Goal: Transaction & Acquisition: Purchase product/service

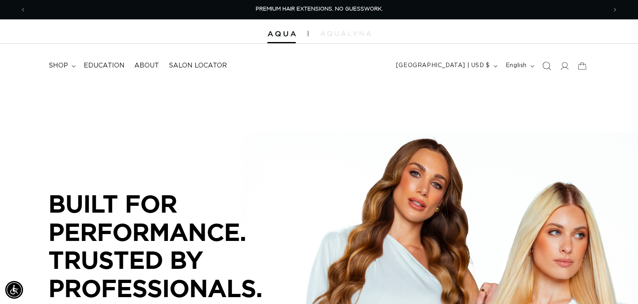
click at [545, 66] on icon "Search" at bounding box center [546, 66] width 9 height 9
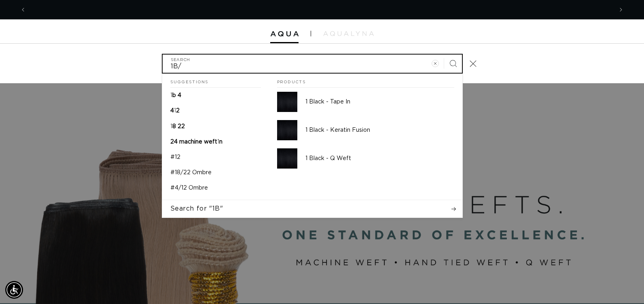
scroll to position [0, 1174]
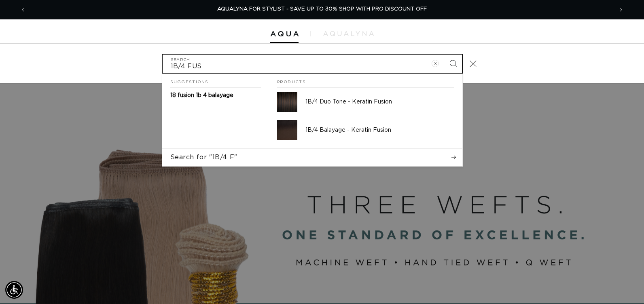
type input "1B/4 FUS"
click at [445, 55] on button "Search" at bounding box center [454, 64] width 18 height 18
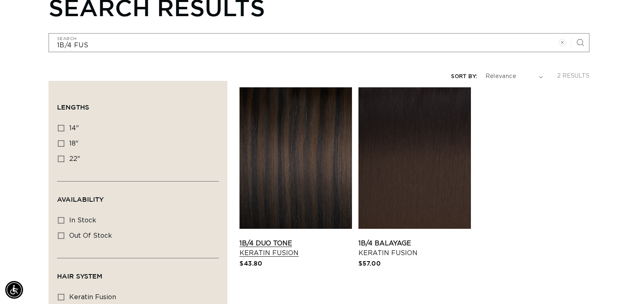
scroll to position [121, 0]
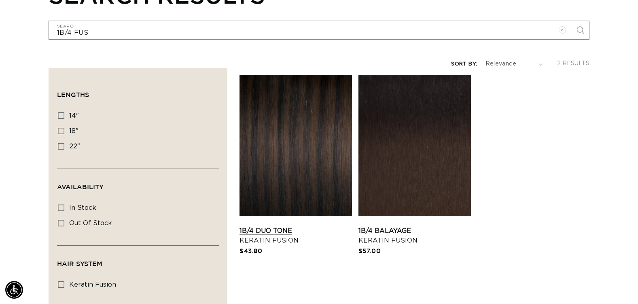
click at [333, 226] on link "1B/4 Duo Tone Keratin Fusion" at bounding box center [296, 235] width 113 height 19
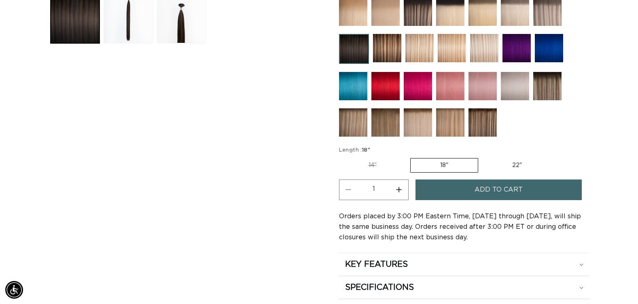
click at [453, 195] on button "Add to cart" at bounding box center [499, 190] width 166 height 21
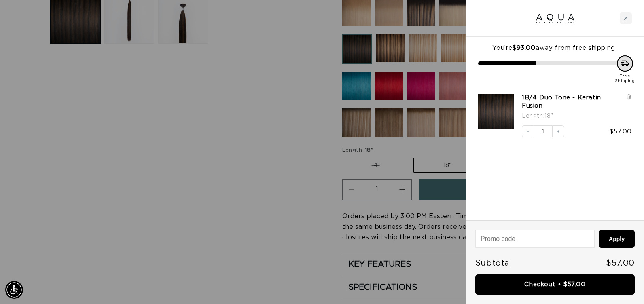
click at [291, 189] on div at bounding box center [322, 152] width 644 height 304
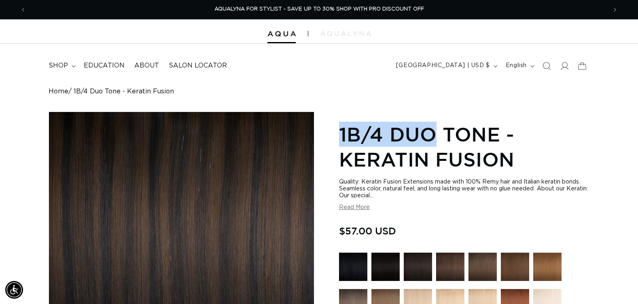
drag, startPoint x: 341, startPoint y: 130, endPoint x: 430, endPoint y: 131, distance: 89.5
click at [430, 131] on h1 "1B/4 Duo Tone - Keratin Fusion" at bounding box center [464, 147] width 251 height 51
copy h1 "1B/4 Duo"
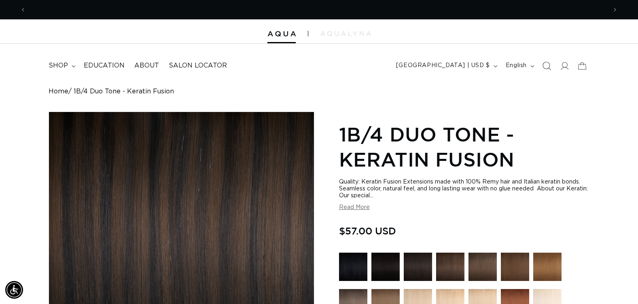
click at [547, 64] on icon "Search" at bounding box center [546, 66] width 9 height 9
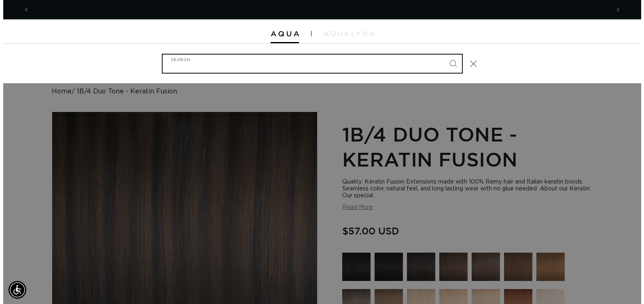
scroll to position [0, 587]
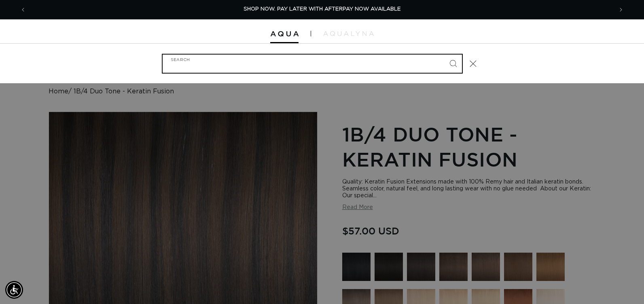
paste input "1B/4 Duo"
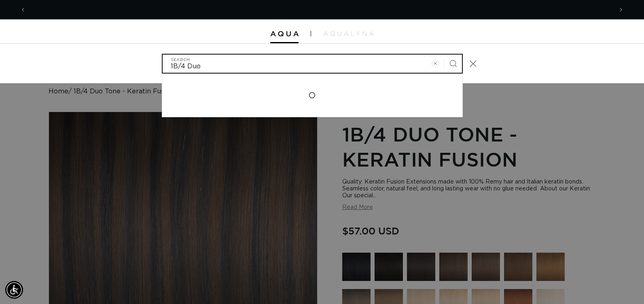
scroll to position [0, 1174]
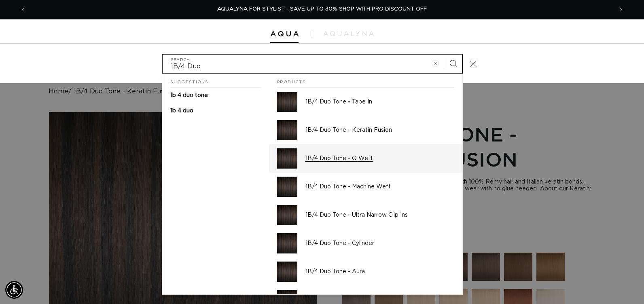
type input "1B/4 Duo"
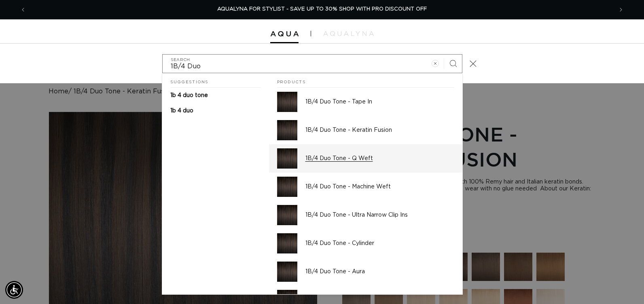
click at [349, 157] on p "1B/4 Duo Tone - Q Weft" at bounding box center [380, 158] width 149 height 7
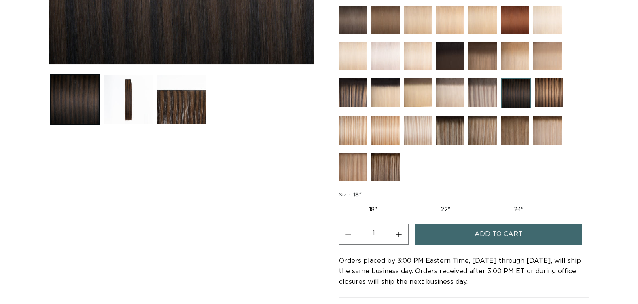
click at [448, 229] on button "Add to cart" at bounding box center [499, 234] width 166 height 21
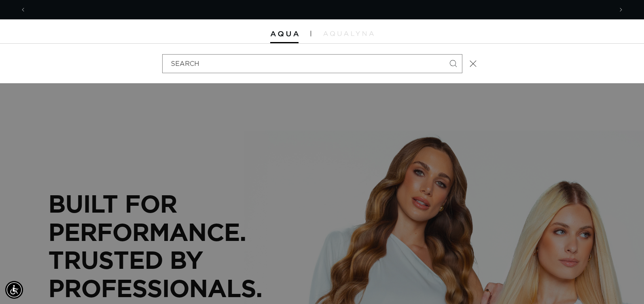
scroll to position [0, 587]
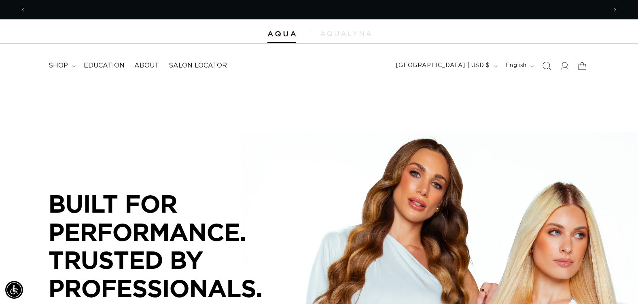
click at [549, 66] on icon "Search" at bounding box center [546, 66] width 9 height 9
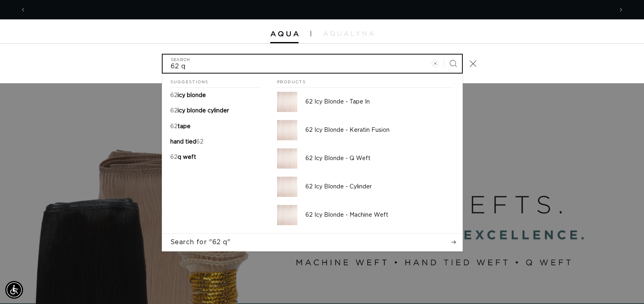
scroll to position [0, 1174]
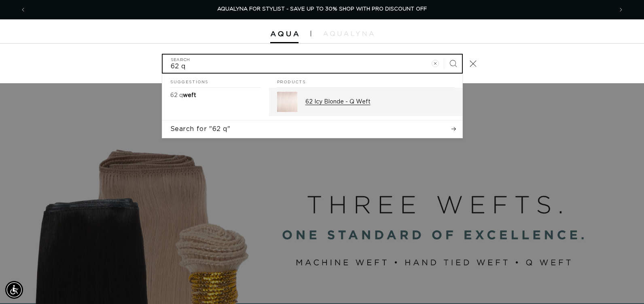
type input "62 q"
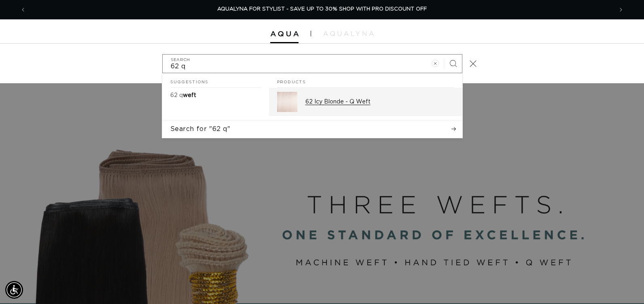
click at [405, 102] on p "62 Icy Blonde - Q Weft" at bounding box center [380, 101] width 149 height 7
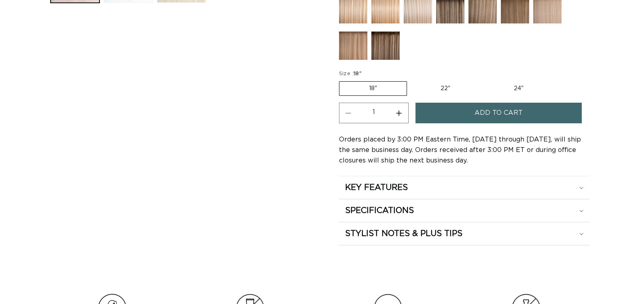
click at [520, 87] on label "24" Variant sold out or unavailable" at bounding box center [519, 89] width 69 height 14
click at [485, 80] on input "24" Variant sold out or unavailable" at bounding box center [484, 80] width 0 height 0
radio input "true"
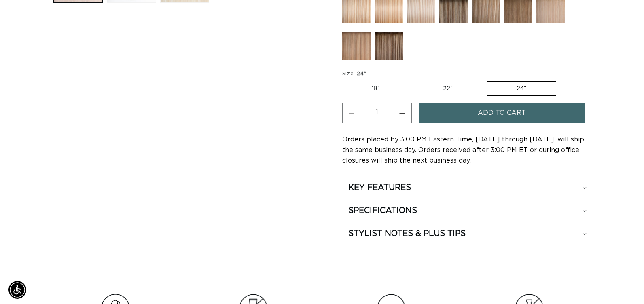
scroll to position [0, 581]
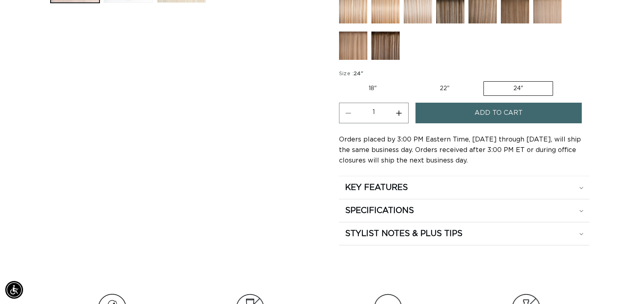
click at [511, 112] on span "Add to cart" at bounding box center [499, 113] width 48 height 21
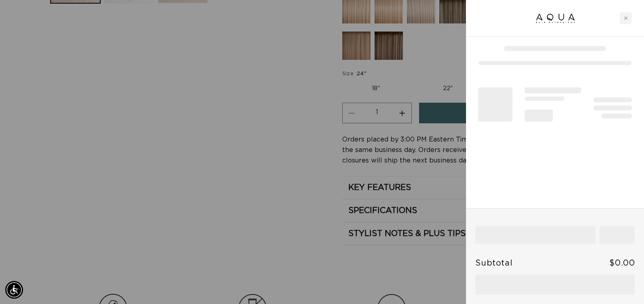
scroll to position [0, 1174]
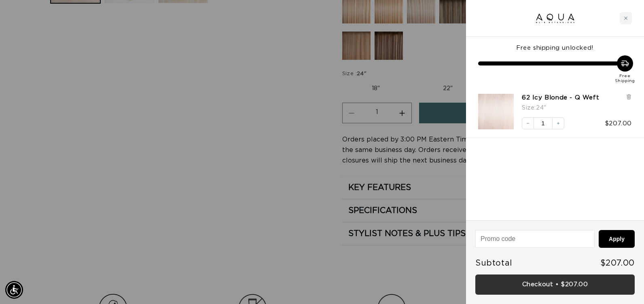
click at [520, 284] on link "Checkout • $207.00" at bounding box center [556, 285] width 160 height 21
